Goal: Task Accomplishment & Management: Use online tool/utility

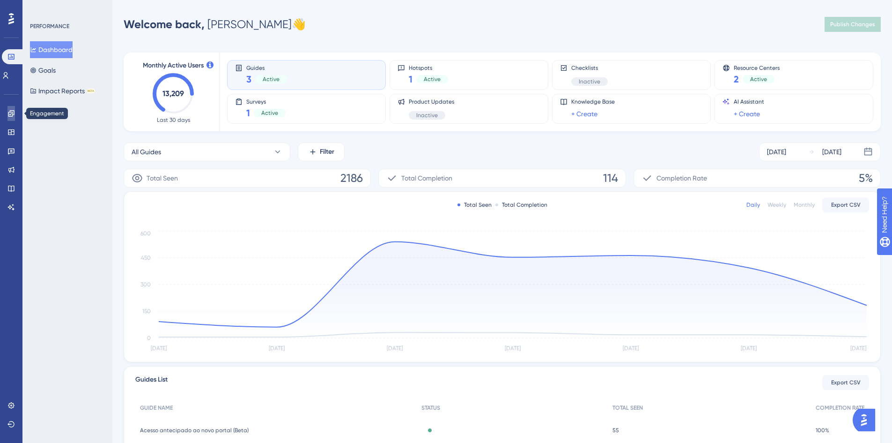
click at [10, 110] on icon at bounding box center [10, 113] width 7 height 7
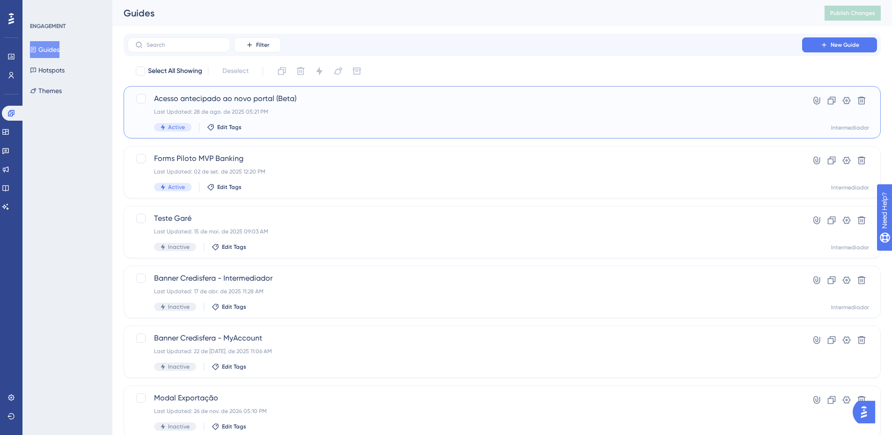
click at [354, 103] on span "Acesso antecipado ao novo portal (Beta)" at bounding box center [464, 98] width 621 height 11
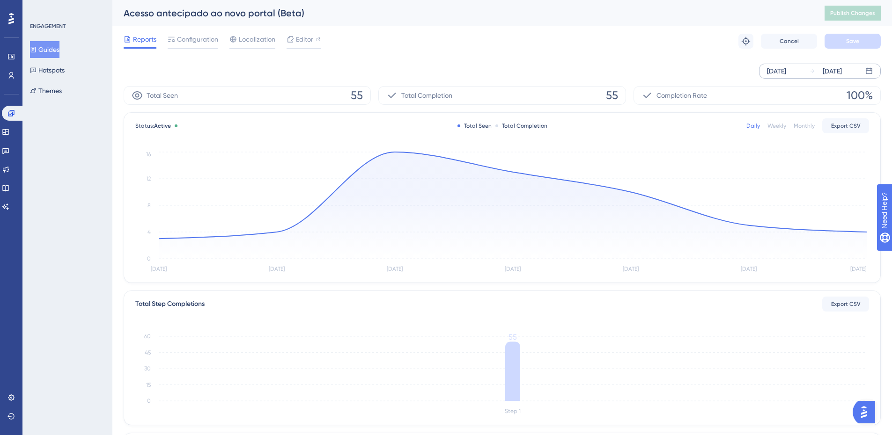
click at [826, 73] on div "[DATE]" at bounding box center [832, 71] width 19 height 11
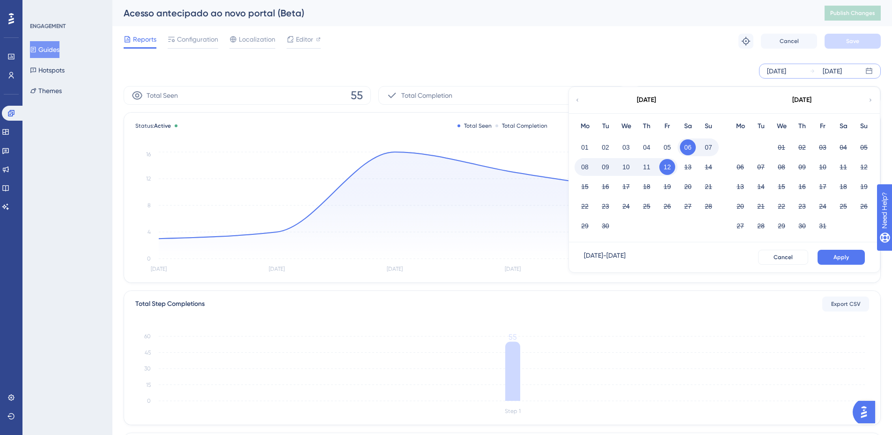
click at [575, 97] on icon at bounding box center [578, 100] width 6 height 8
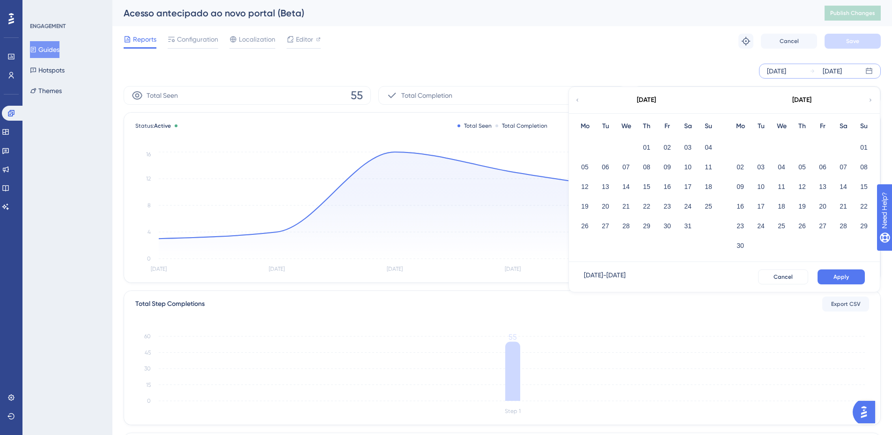
click at [869, 96] on icon at bounding box center [871, 100] width 6 height 8
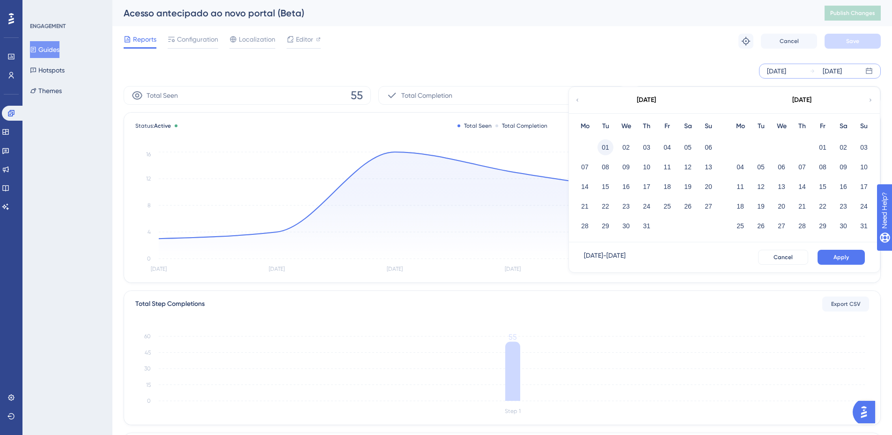
click at [606, 148] on button "01" at bounding box center [605, 148] width 16 height 16
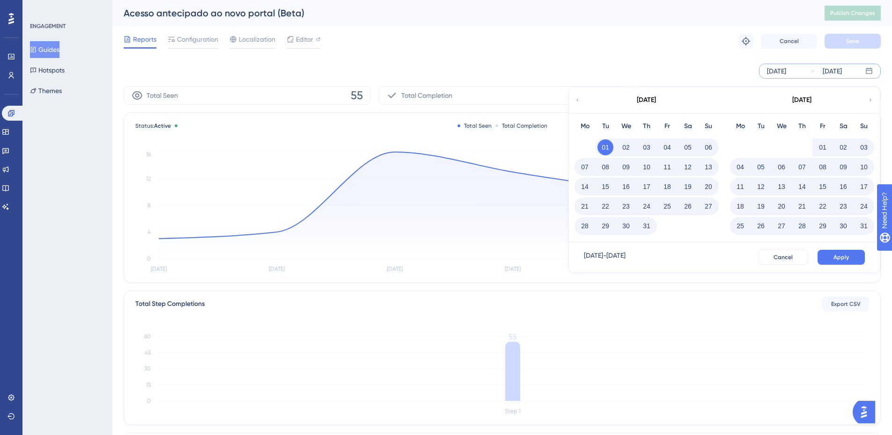
click at [870, 101] on icon at bounding box center [871, 100] width 6 height 8
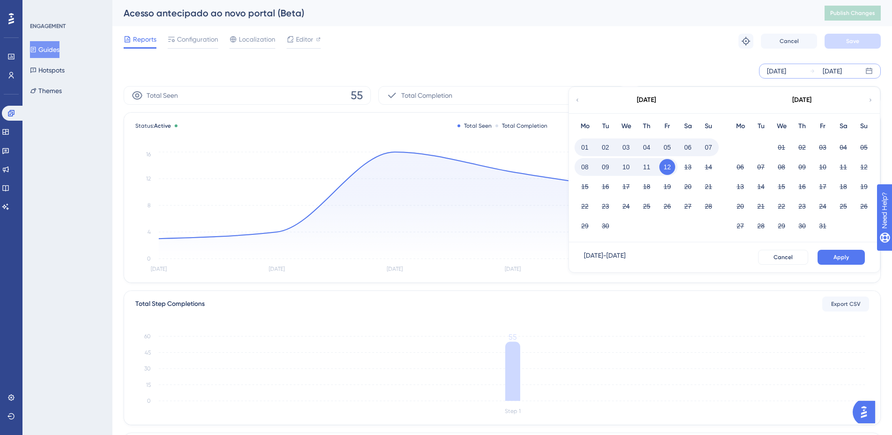
click at [669, 167] on button "12" at bounding box center [667, 167] width 16 height 16
click at [829, 255] on button "Apply" at bounding box center [841, 257] width 47 height 15
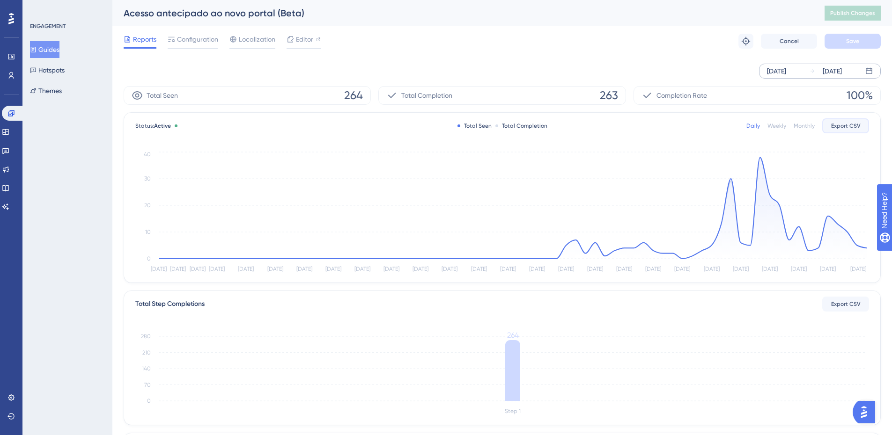
click at [848, 130] on button "Export CSV" at bounding box center [845, 125] width 47 height 15
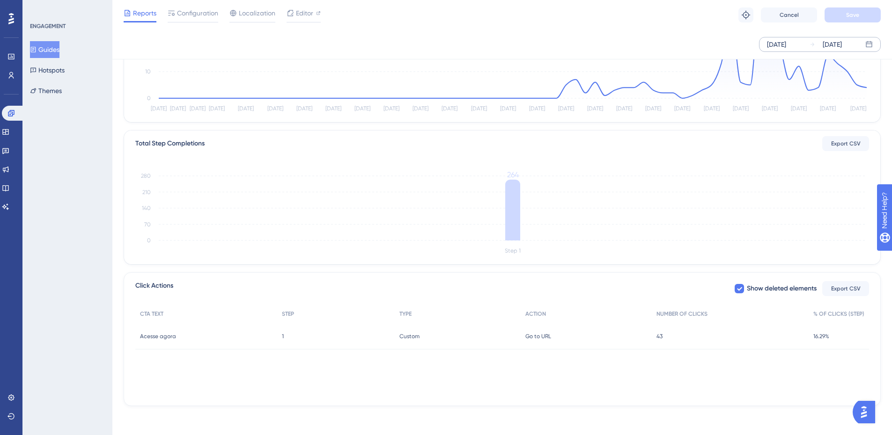
scroll to position [158, 0]
click at [737, 291] on icon at bounding box center [740, 287] width 6 height 7
click at [741, 284] on div at bounding box center [739, 287] width 9 height 9
checkbox input "true"
